Goal: Task Accomplishment & Management: Use online tool/utility

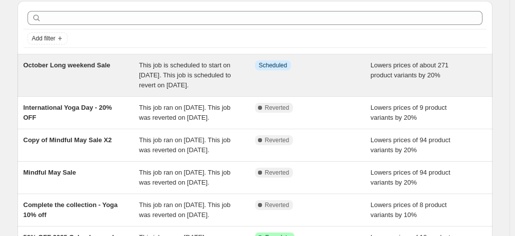
scroll to position [50, 0]
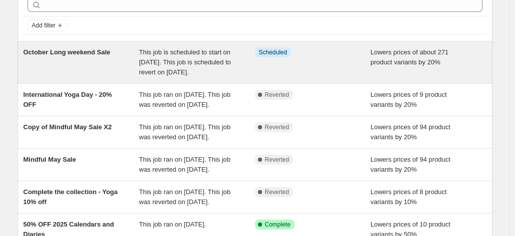
click at [77, 59] on div "October Long weekend Sale" at bounding box center [81, 62] width 116 height 30
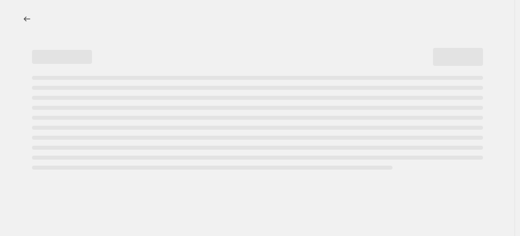
select select "percentage"
select select "not_equal"
select select "title"
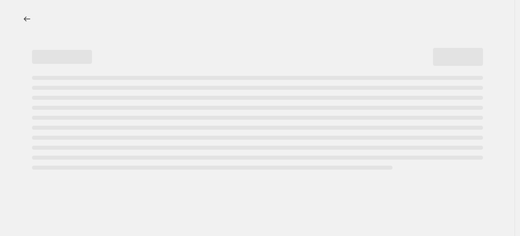
select select "not_equal"
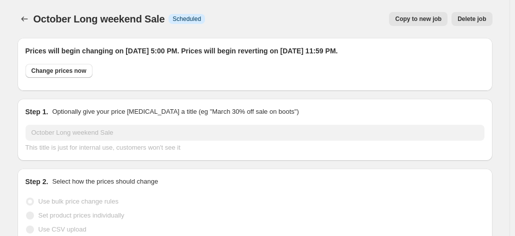
scroll to position [100, 0]
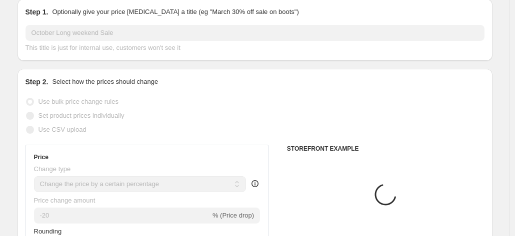
select select "tag"
select select "product"
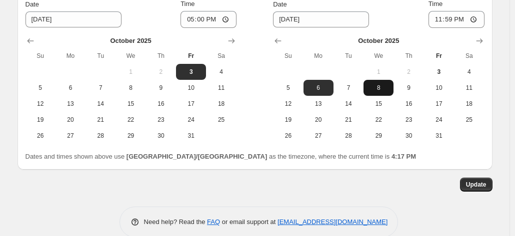
scroll to position [1169, 0]
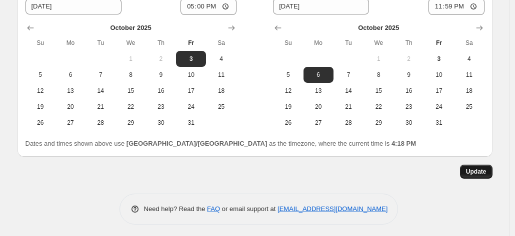
click at [483, 171] on span "Update" at bounding box center [476, 172] width 20 height 8
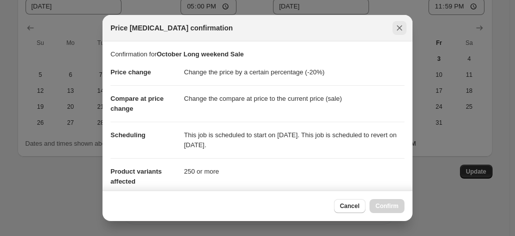
click at [397, 25] on icon "Close" at bounding box center [399, 27] width 5 height 5
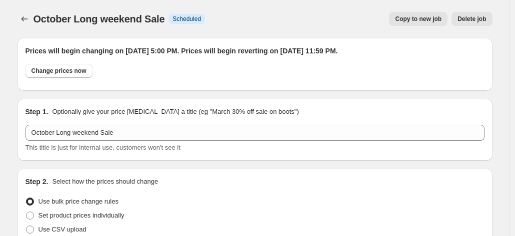
scroll to position [1169, 0]
